Goal: Transaction & Acquisition: Register for event/course

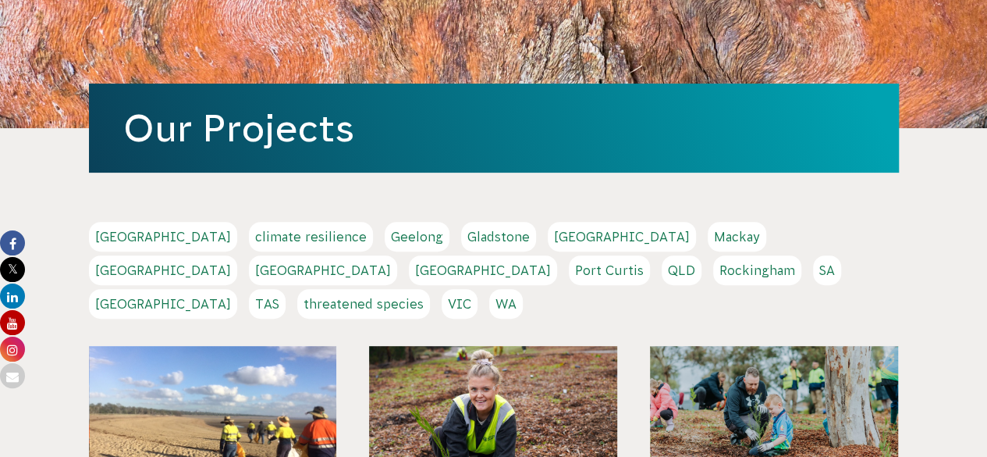
click at [136, 236] on link "[GEOGRAPHIC_DATA]" at bounding box center [163, 237] width 148 height 30
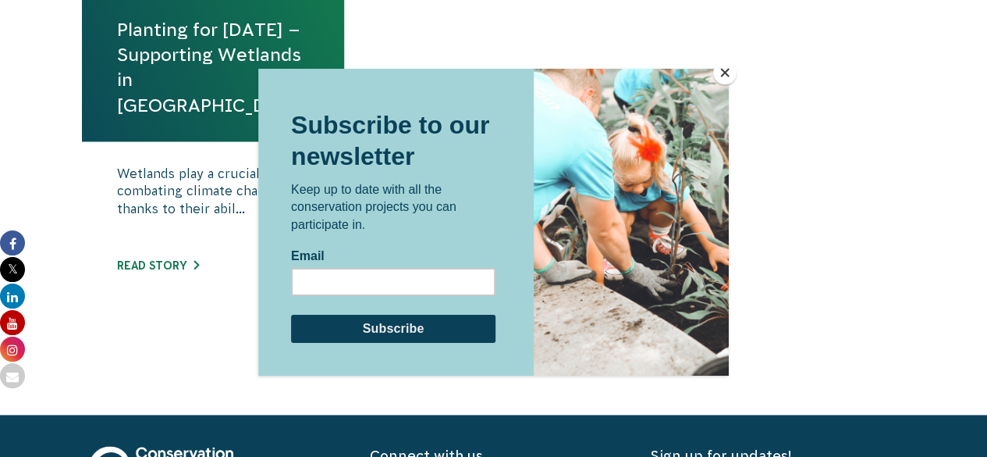
scroll to position [780, 0]
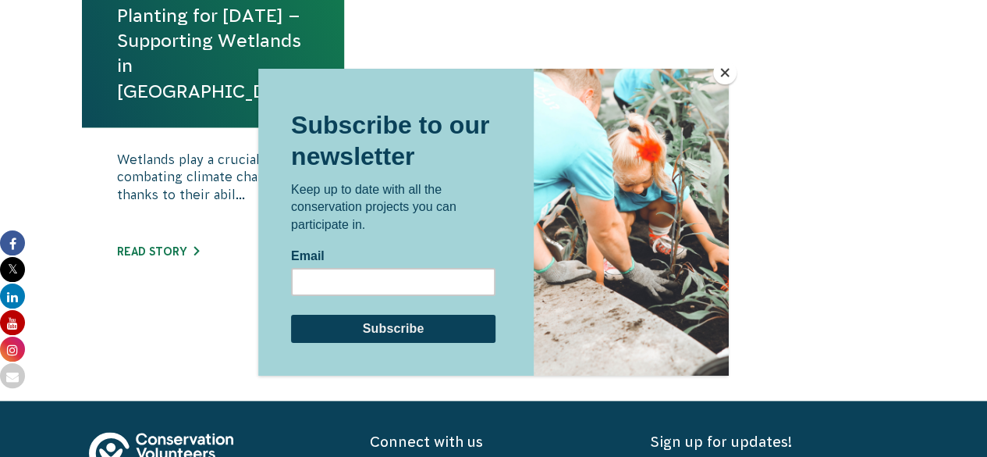
drag, startPoint x: 728, startPoint y: 74, endPoint x: 698, endPoint y: 137, distance: 70.2
click at [728, 73] on button "Close" at bounding box center [724, 72] width 23 height 23
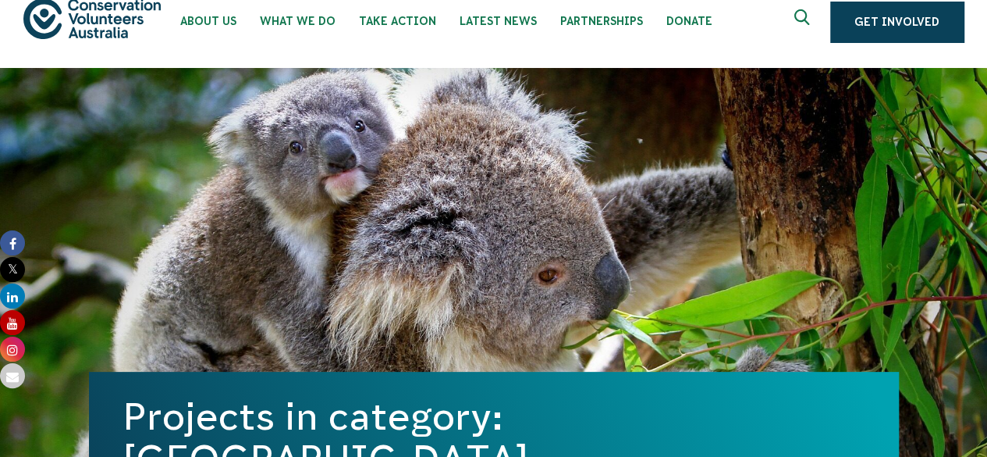
scroll to position [0, 0]
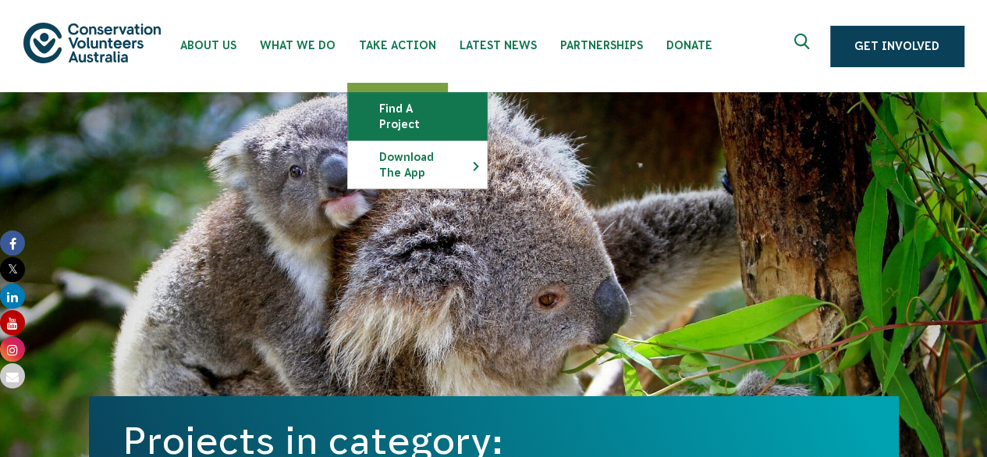
click at [406, 115] on link "Find a project" at bounding box center [417, 116] width 139 height 47
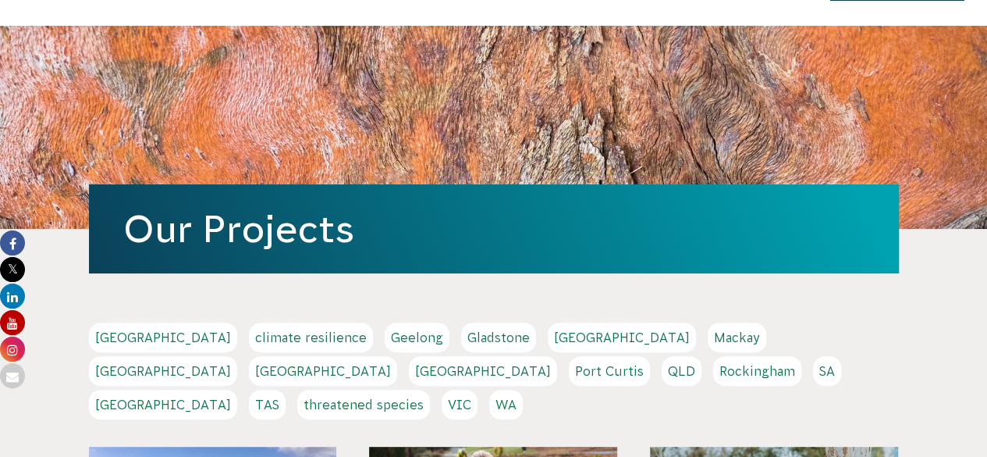
scroll to position [234, 0]
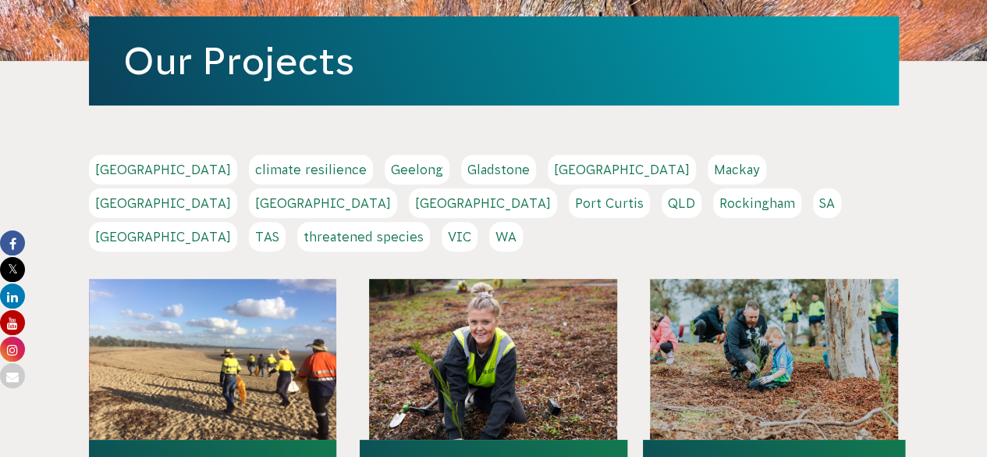
click at [813, 197] on link "SA" at bounding box center [827, 203] width 28 height 30
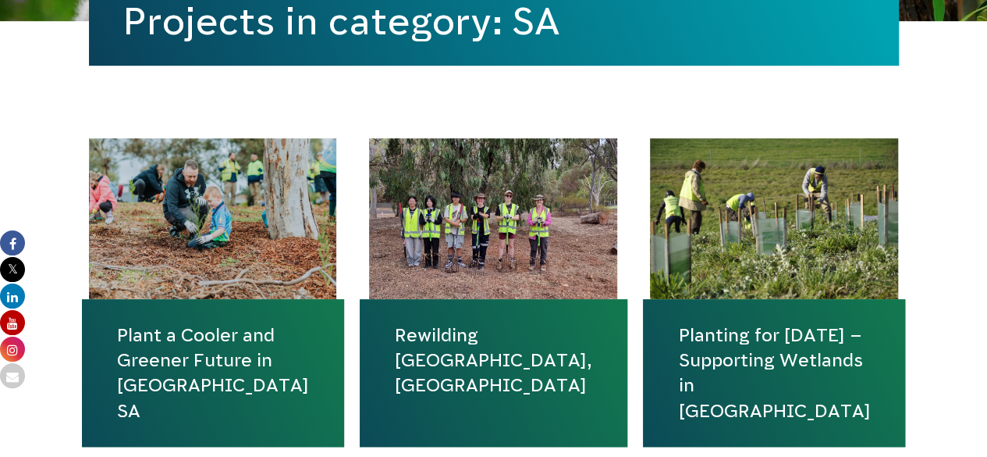
scroll to position [468, 0]
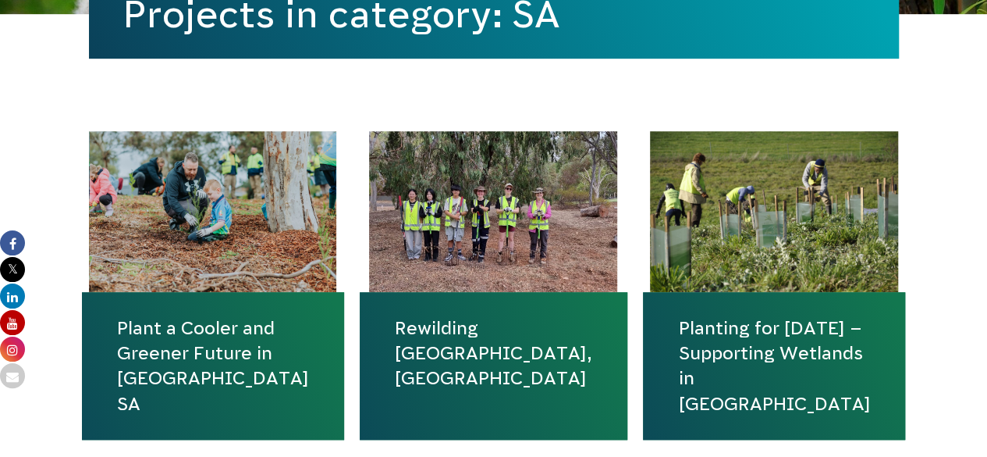
click at [254, 267] on div at bounding box center [213, 211] width 248 height 161
click at [202, 329] on link "Plant a Cooler and Greener Future in [GEOGRAPHIC_DATA] SA" at bounding box center [213, 365] width 192 height 101
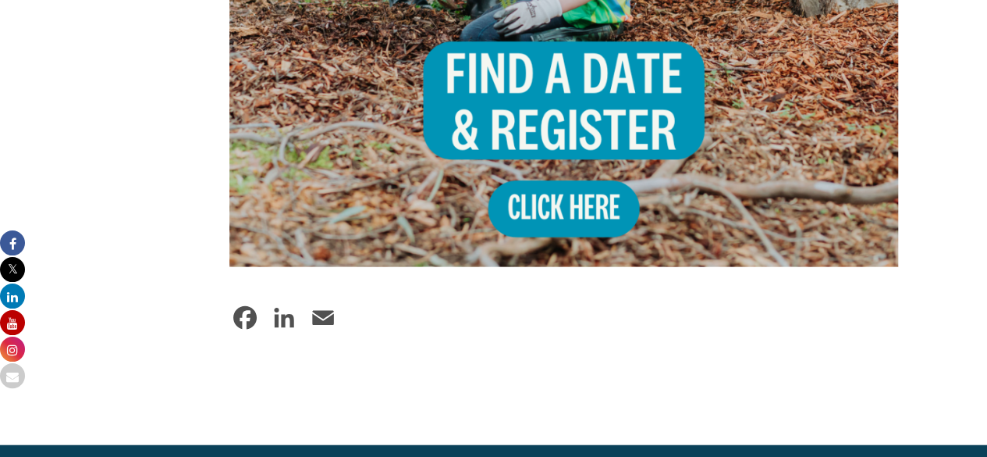
scroll to position [1483, 0]
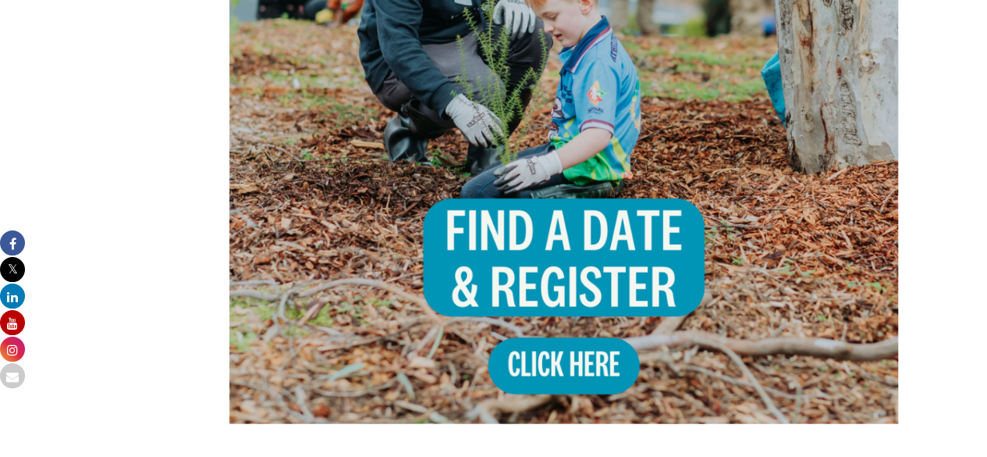
click at [549, 273] on img at bounding box center [564, 89] width 670 height 670
